Goal: Information Seeking & Learning: Learn about a topic

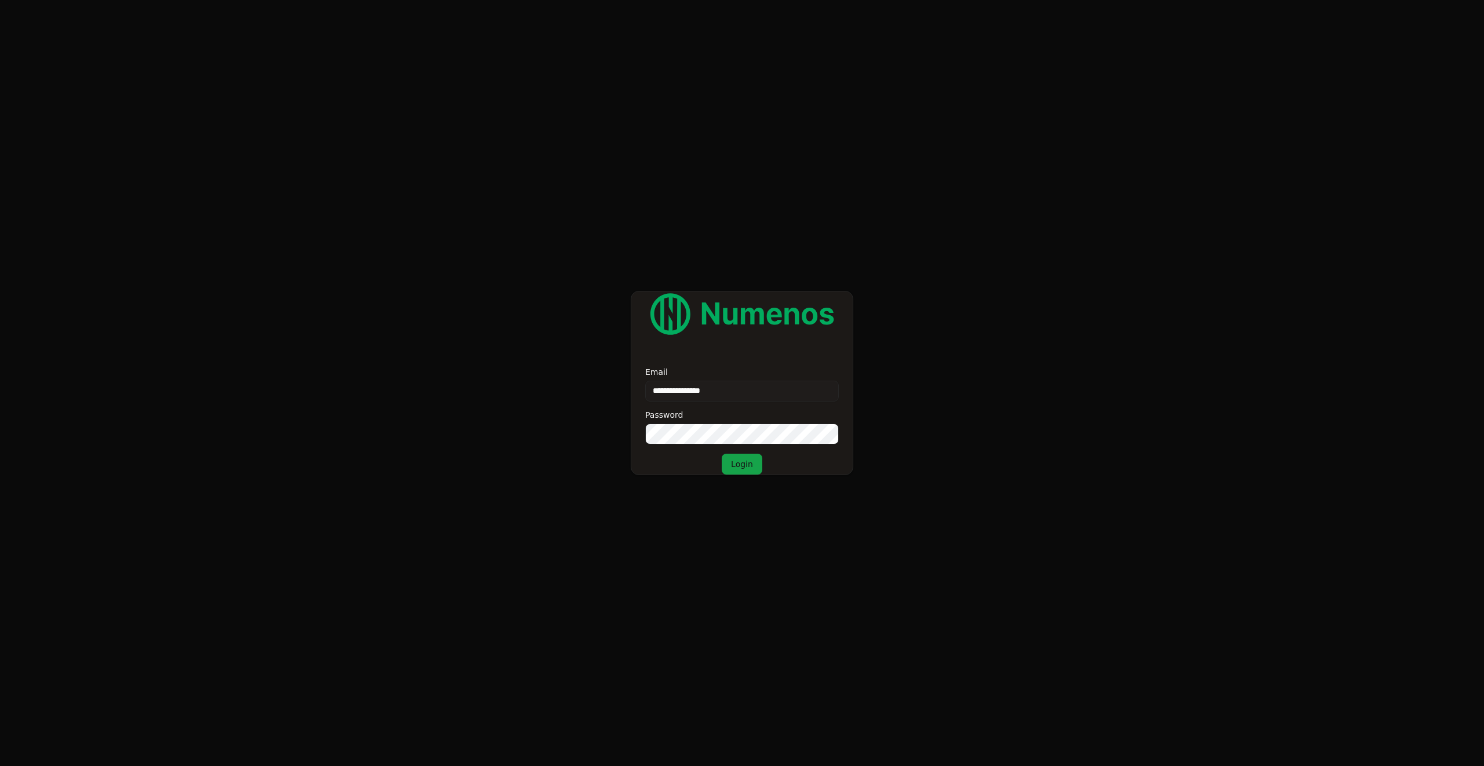
click at [722, 454] on button "Login" at bounding box center [742, 464] width 41 height 21
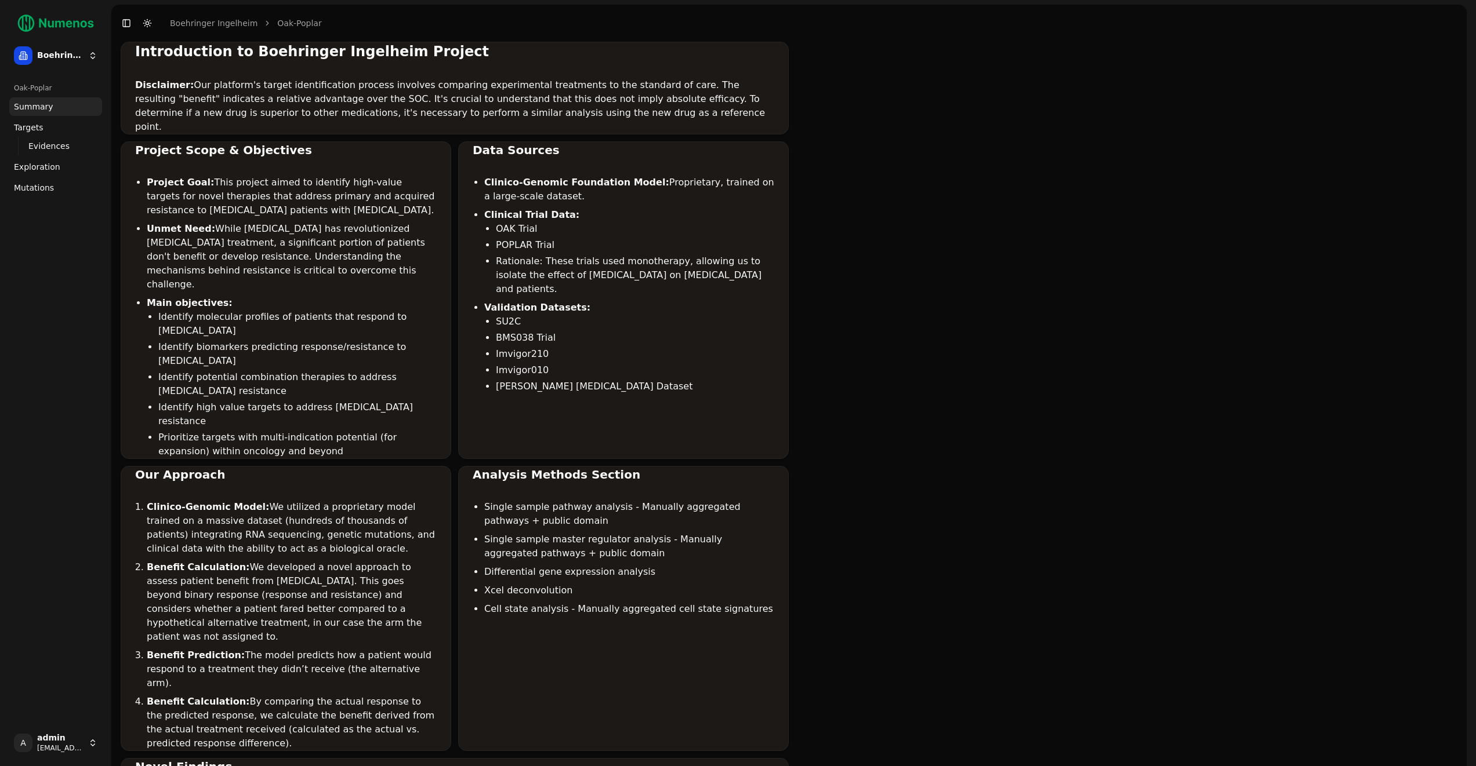
click at [52, 192] on link "Mutations" at bounding box center [55, 188] width 93 height 19
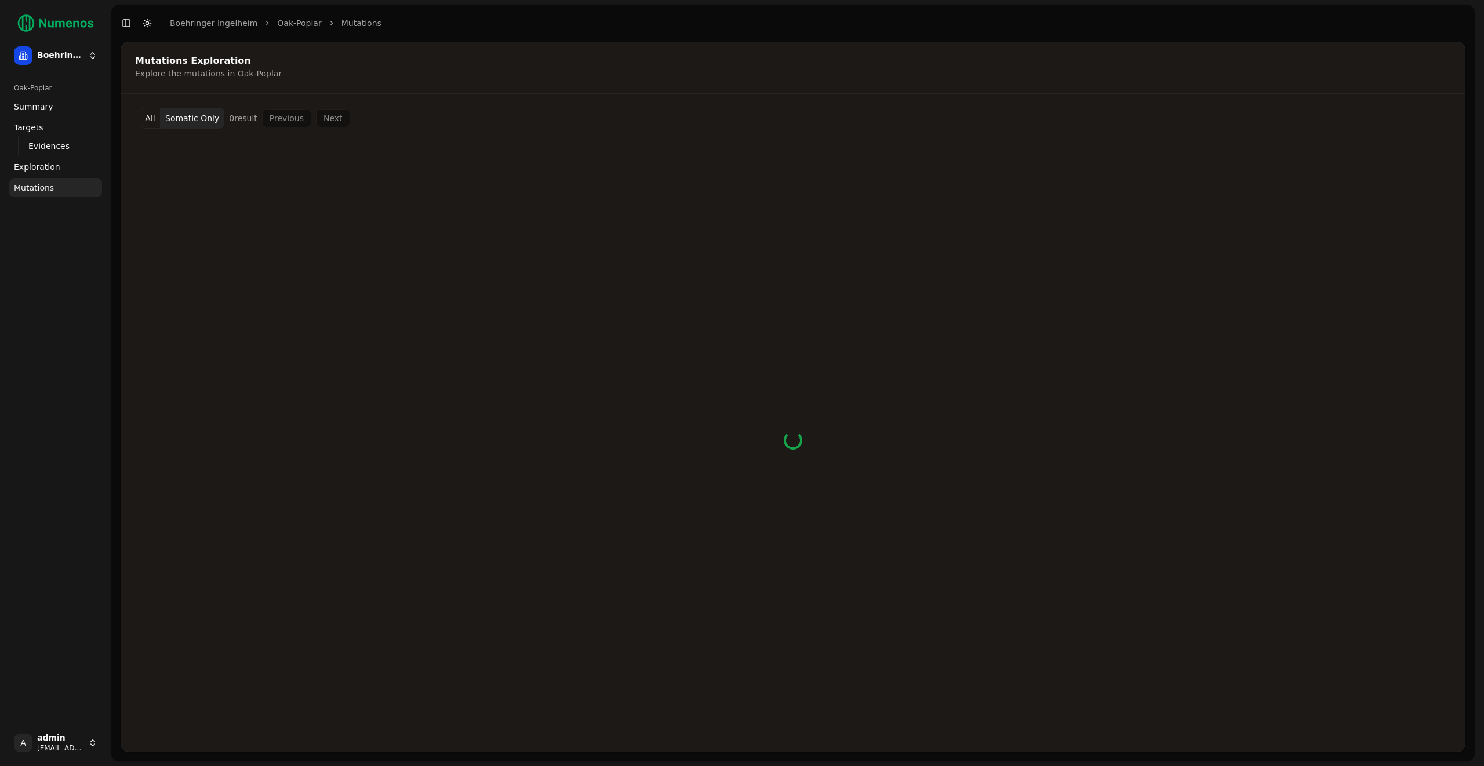
click at [60, 333] on div "Oak-Poplar Summary Targets Evidences Exploration Mutations" at bounding box center [56, 399] width 102 height 651
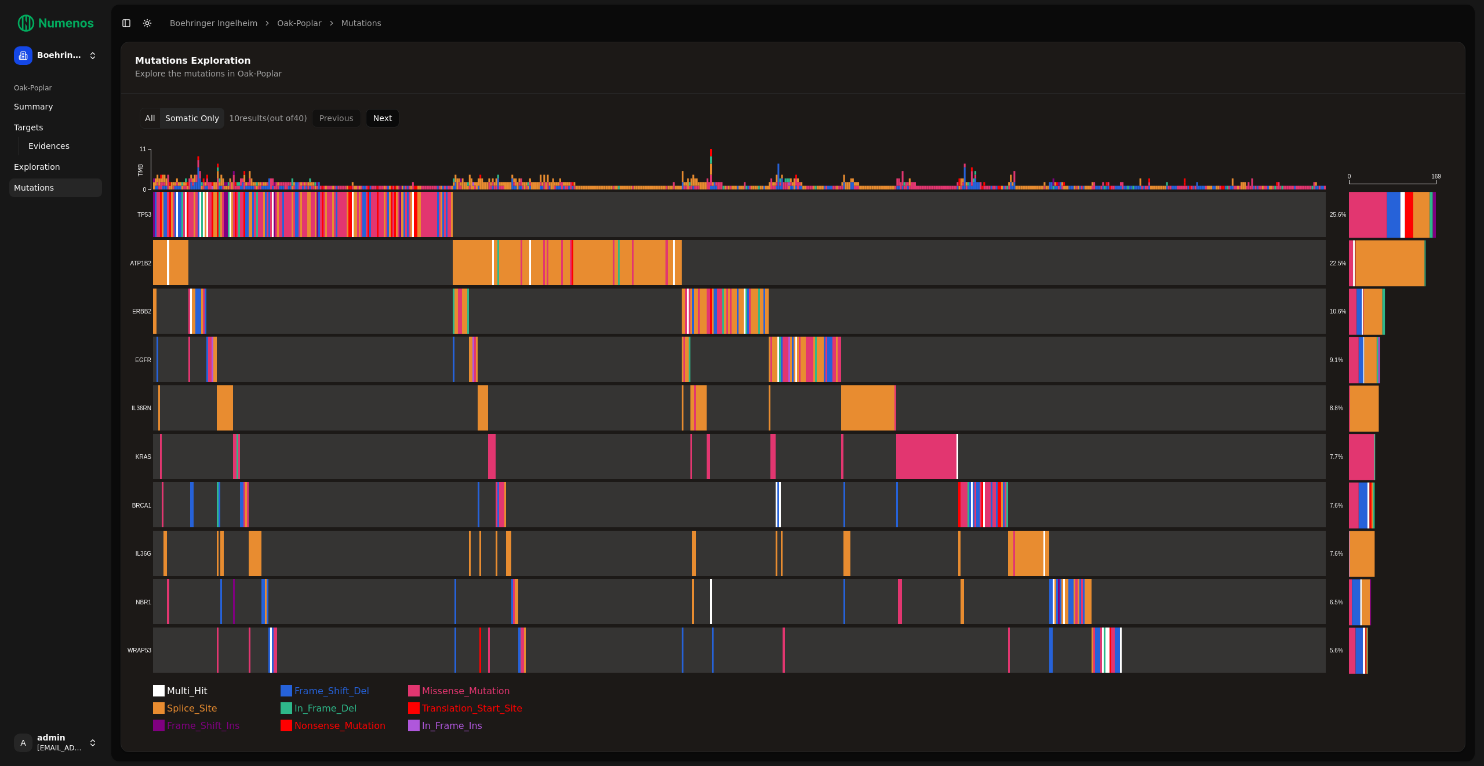
click at [553, 130] on icon "Multi_Hit Frame_Shift_Del Missense_Mutation Splice_Site In_Frame_Del Translatio…" at bounding box center [793, 440] width 1344 height 623
click at [786, 94] on div "Mutations Exploration Explore the mutations in Oak-Poplar All Somatic Only 10 r…" at bounding box center [793, 397] width 1345 height 711
click at [1013, 75] on div "Explore the mutations in Oak-Poplar" at bounding box center [791, 74] width 1313 height 12
click at [1041, 86] on div "Mutations Exploration Explore the mutations in Oak-Poplar" at bounding box center [791, 67] width 1340 height 51
